Goal: Find contact information: Find contact information

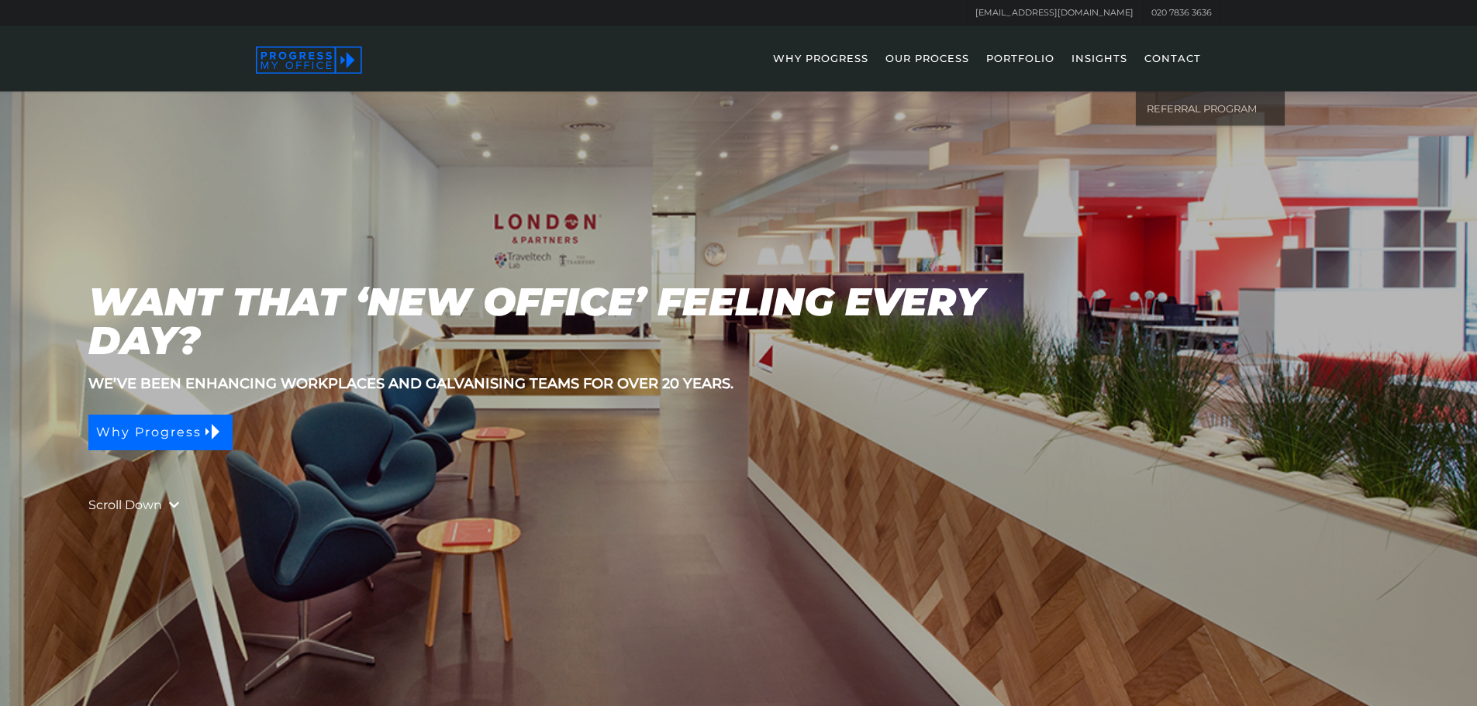
click at [1176, 51] on link "CONTACT" at bounding box center [1173, 69] width 72 height 45
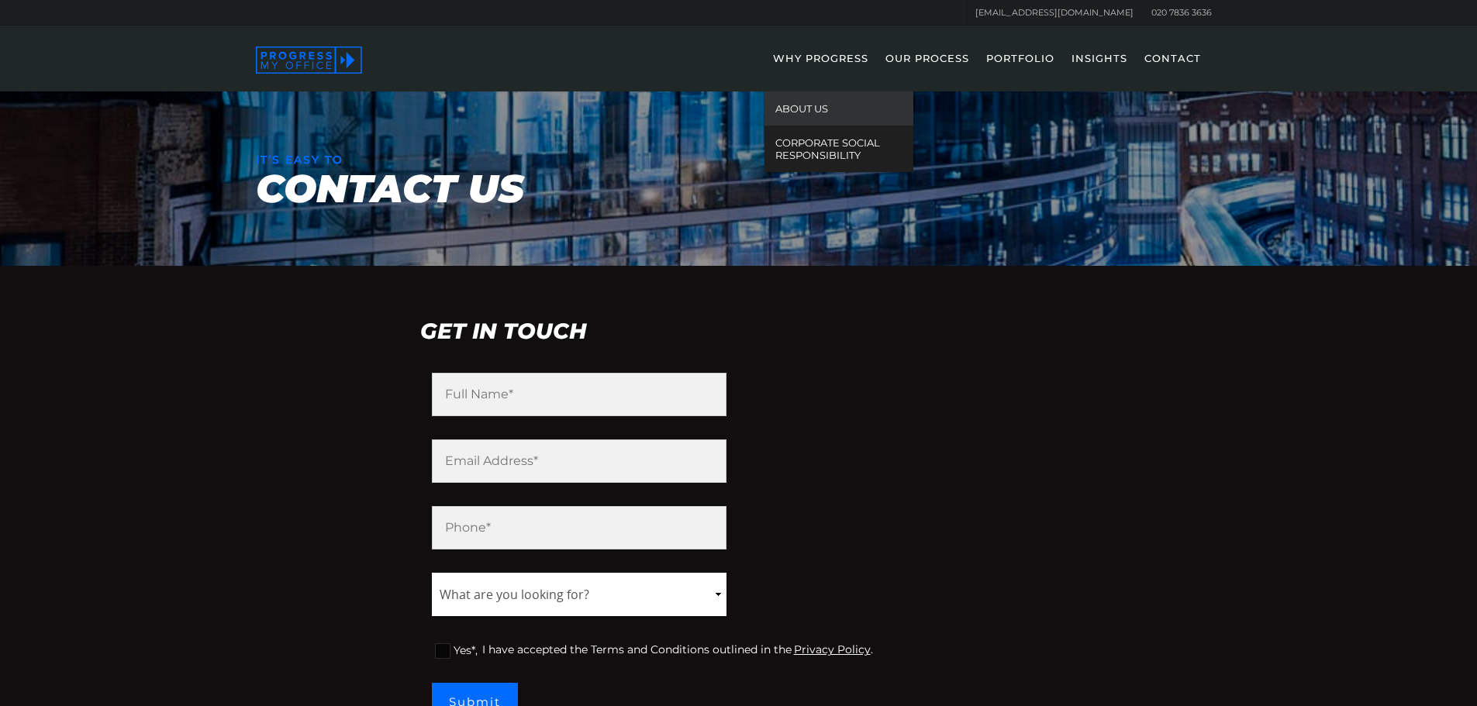
click at [831, 99] on link "ABOUT US" at bounding box center [839, 109] width 149 height 34
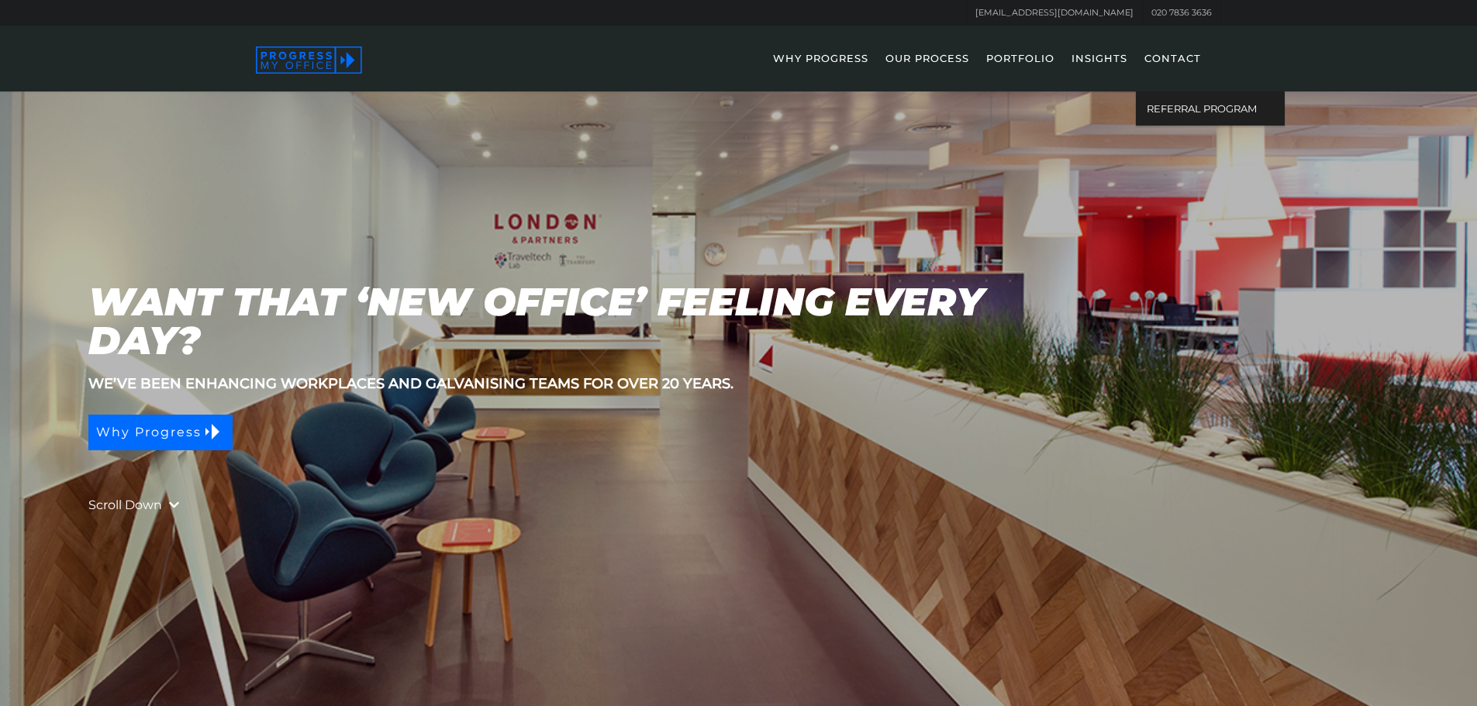
click at [1138, 50] on link "CONTACT" at bounding box center [1173, 69] width 72 height 45
